Goal: Contribute content

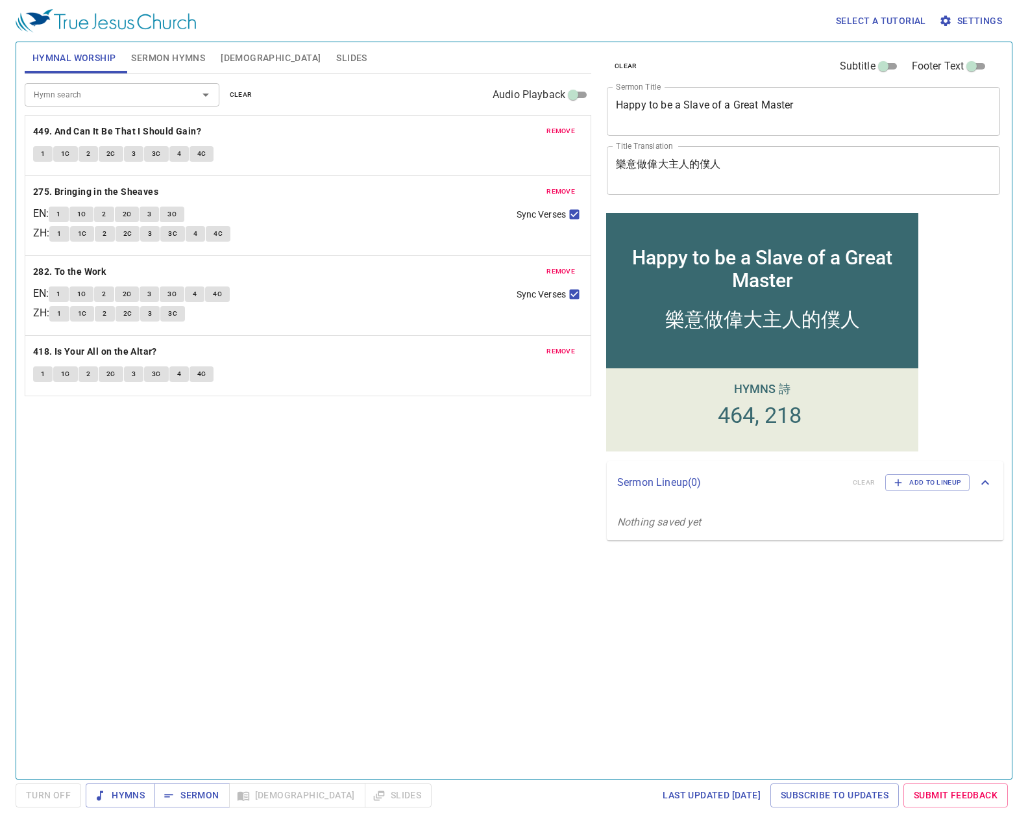
click at [570, 129] on span "remove" at bounding box center [561, 131] width 29 height 12
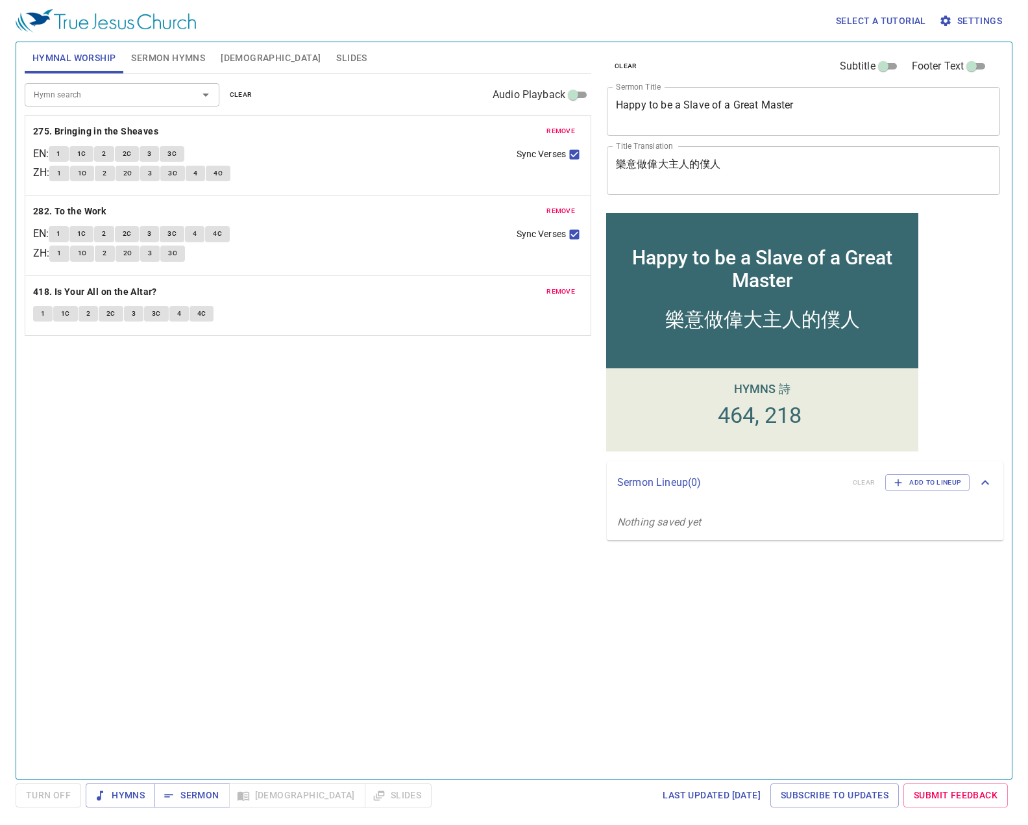
click at [570, 129] on span "remove" at bounding box center [561, 131] width 29 height 12
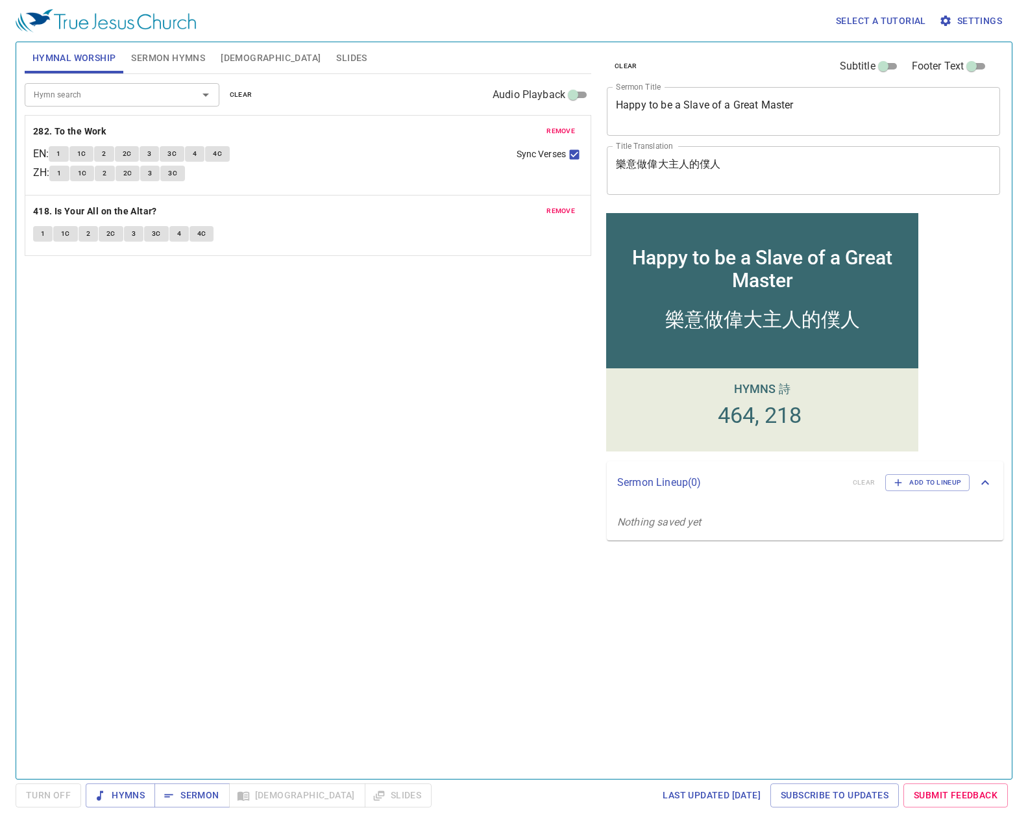
click at [570, 129] on span "remove" at bounding box center [561, 131] width 29 height 12
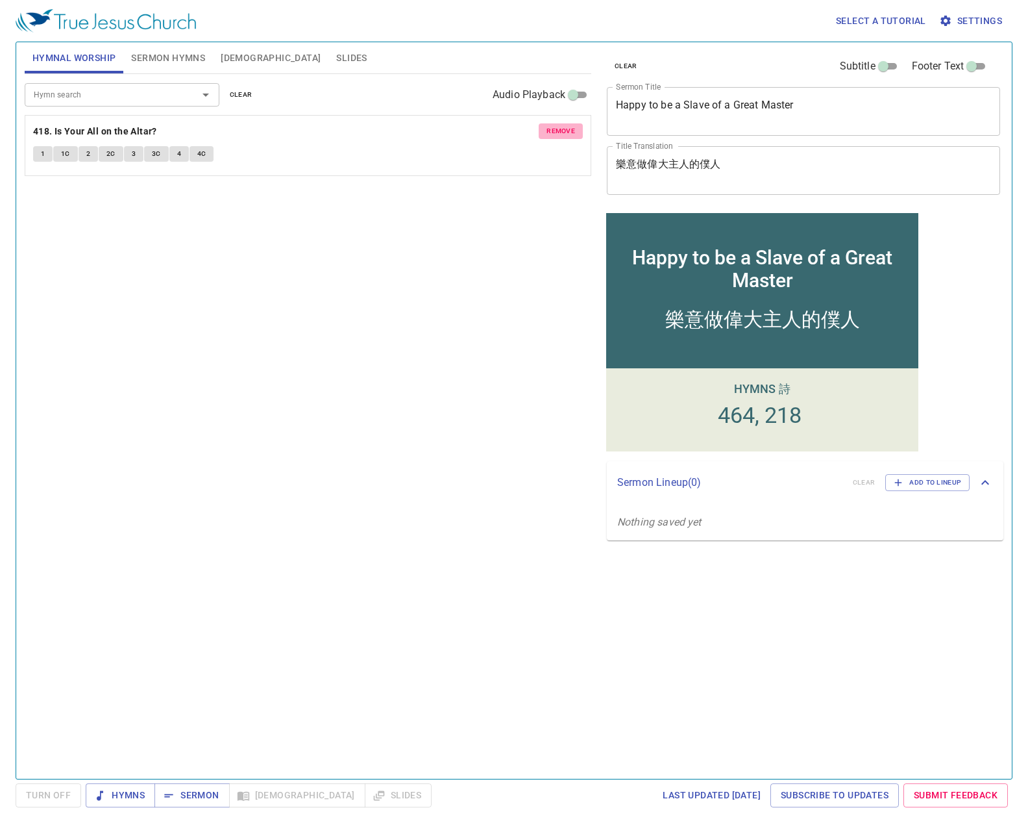
click at [570, 129] on span "remove" at bounding box center [561, 131] width 29 height 12
click at [571, 129] on p "No hymns for hymnal worship yet" at bounding box center [308, 124] width 567 height 16
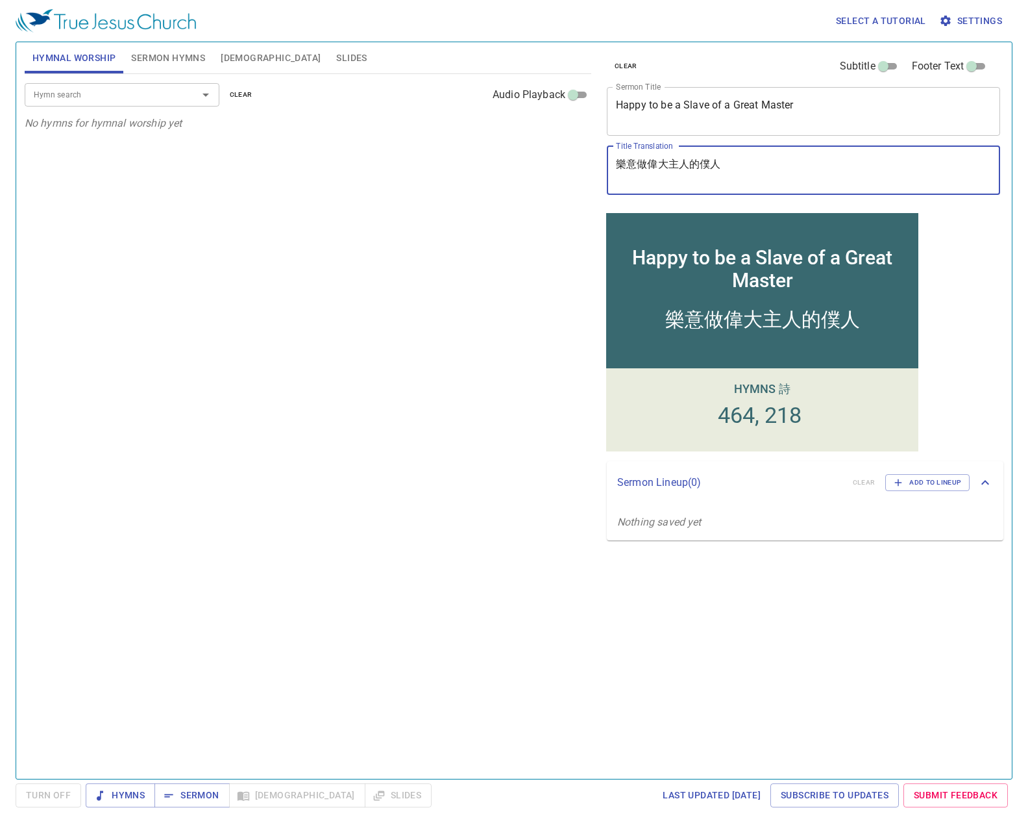
drag, startPoint x: 764, startPoint y: 164, endPoint x: 582, endPoint y: 165, distance: 181.8
click at [582, 165] on div "Hymnal Worship Sermon Hymns Bible Slides Hymn search Hymn search clear Audio Pl…" at bounding box center [514, 405] width 990 height 736
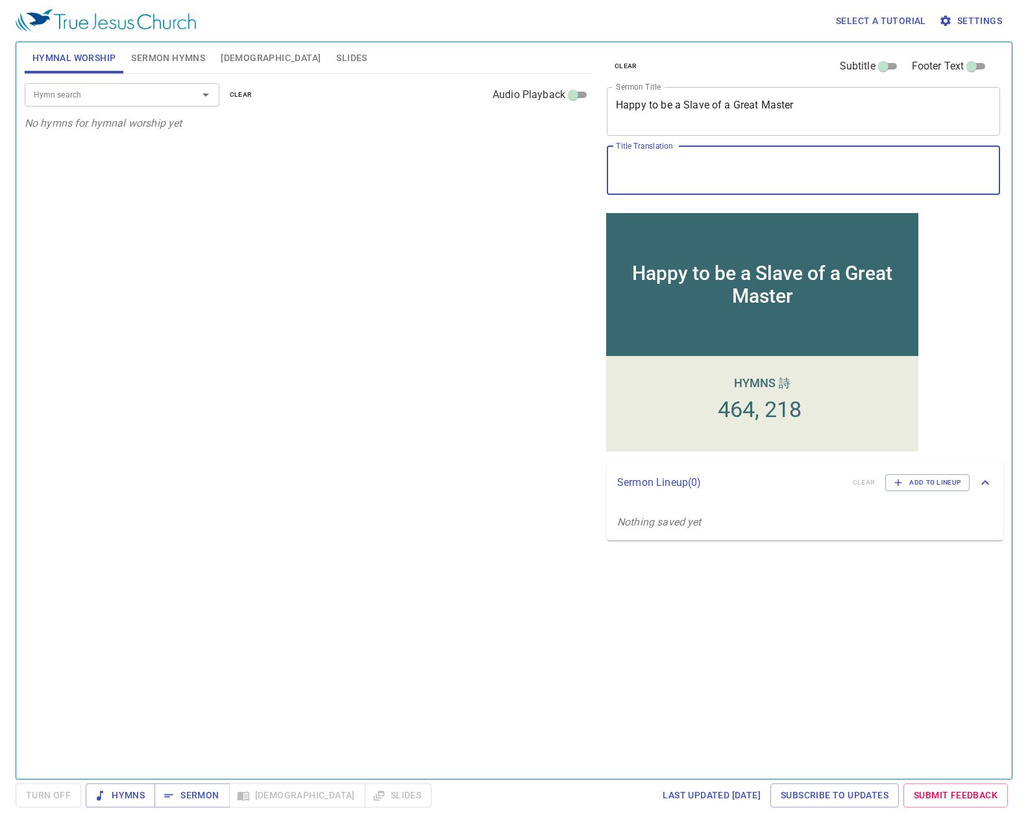
drag, startPoint x: 734, startPoint y: 106, endPoint x: 473, endPoint y: 108, distance: 261.0
click at [473, 108] on div "Hymnal Worship Sermon Hymns Bible Slides Hymn search Hymn search clear Audio Pl…" at bounding box center [514, 405] width 990 height 736
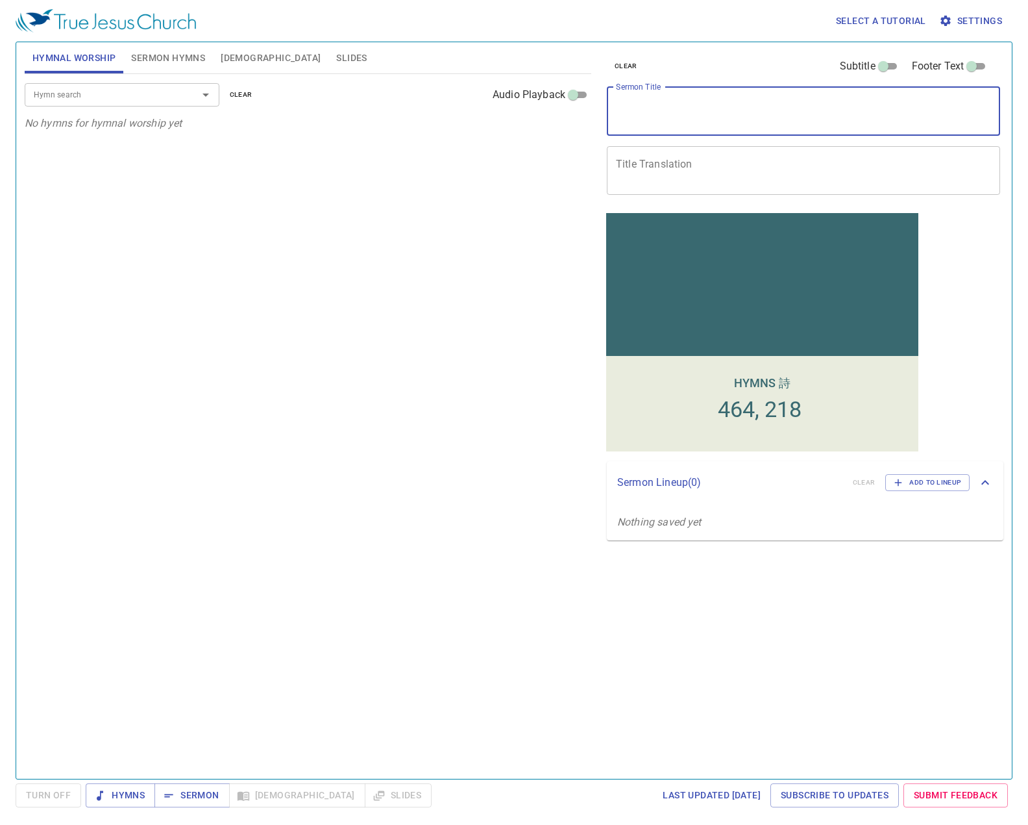
drag, startPoint x: 169, startPoint y: 48, endPoint x: 182, endPoint y: 49, distance: 13.1
click at [170, 48] on button "Sermon Hymns" at bounding box center [168, 57] width 90 height 31
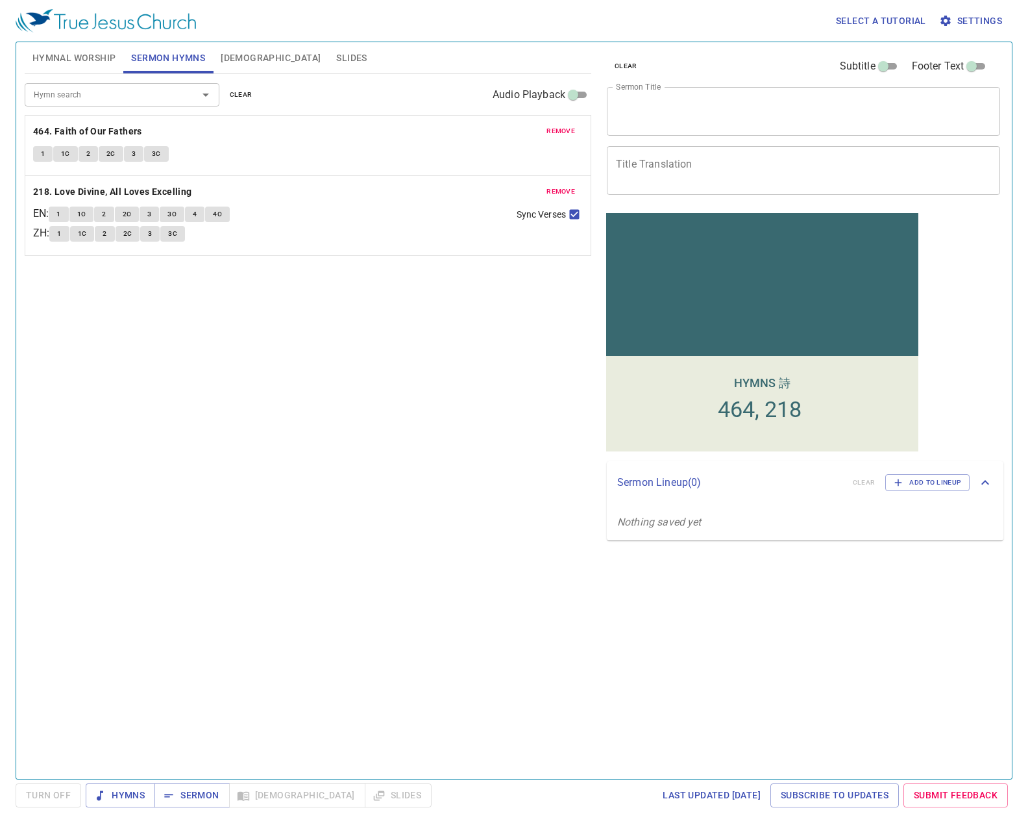
click at [563, 133] on span "remove" at bounding box center [561, 131] width 29 height 12
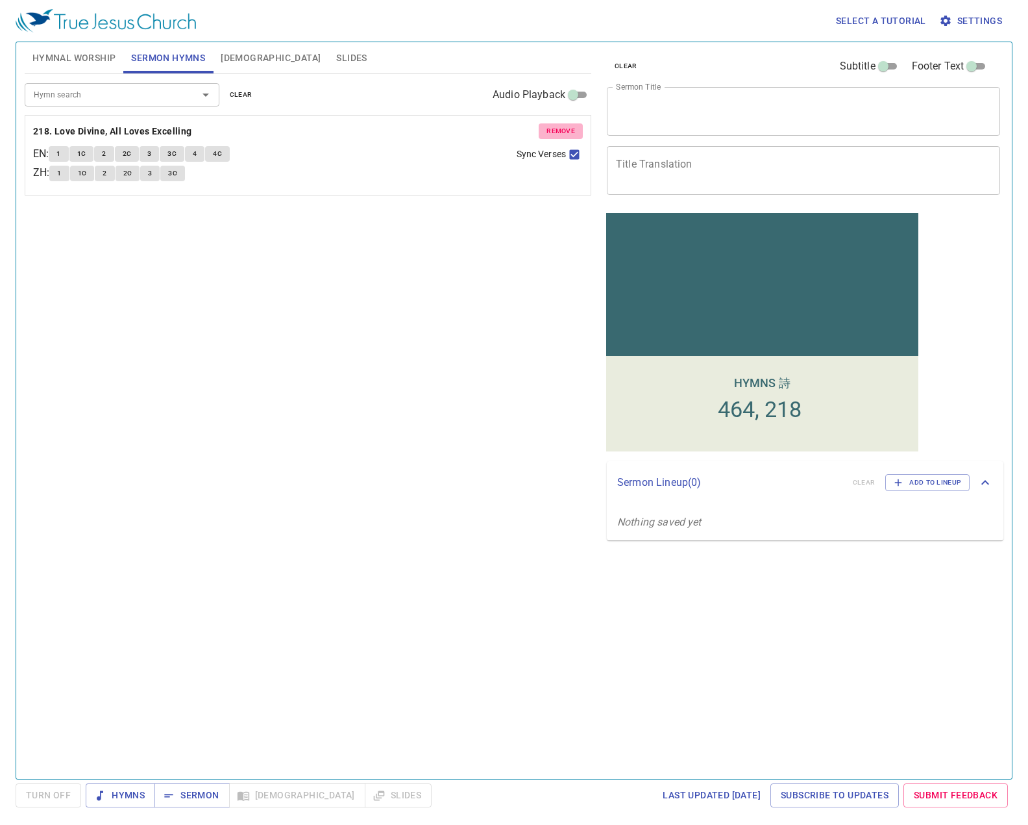
click at [563, 133] on span "remove" at bounding box center [561, 131] width 29 height 12
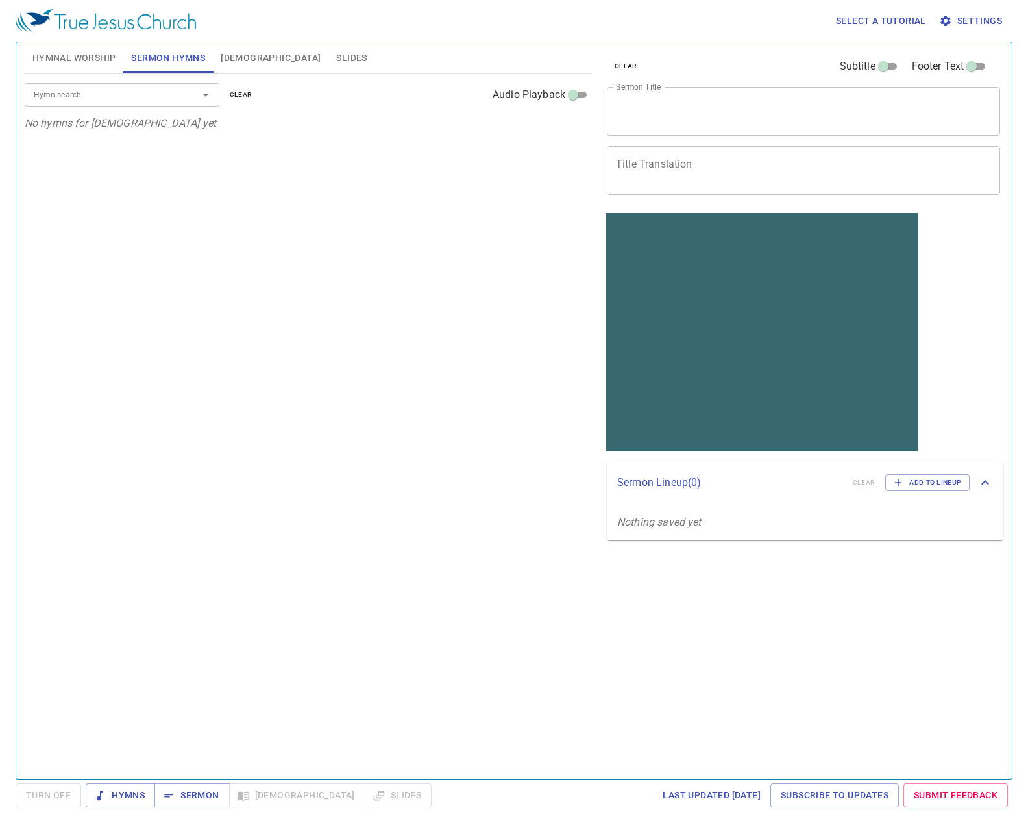
drag, startPoint x: 68, startPoint y: 53, endPoint x: 81, endPoint y: 51, distance: 13.1
click at [68, 53] on span "Hymnal Worship" at bounding box center [74, 58] width 84 height 16
click at [164, 58] on span "Sermon Hymns" at bounding box center [168, 58] width 74 height 16
